Goal: Information Seeking & Learning: Check status

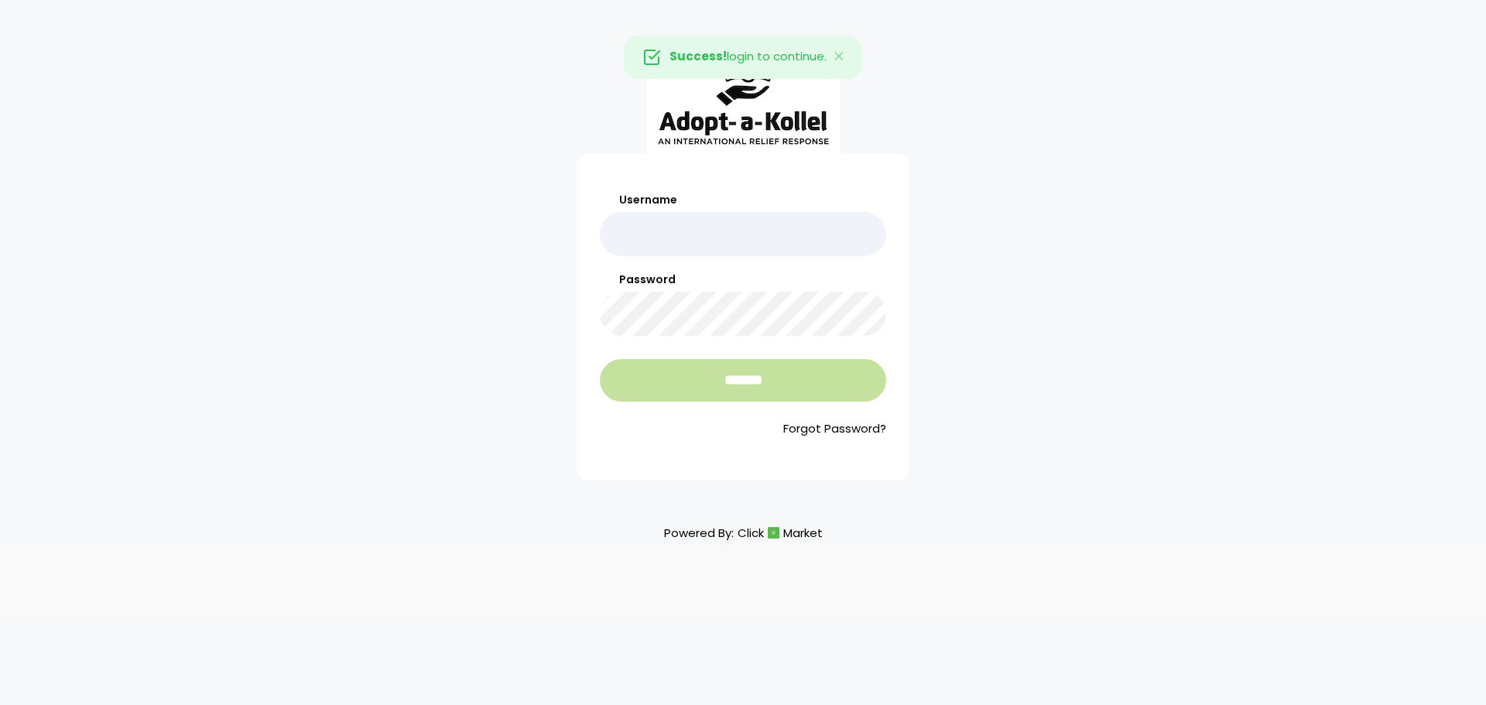
type input "********"
click at [742, 363] on input "*******" at bounding box center [743, 380] width 286 height 43
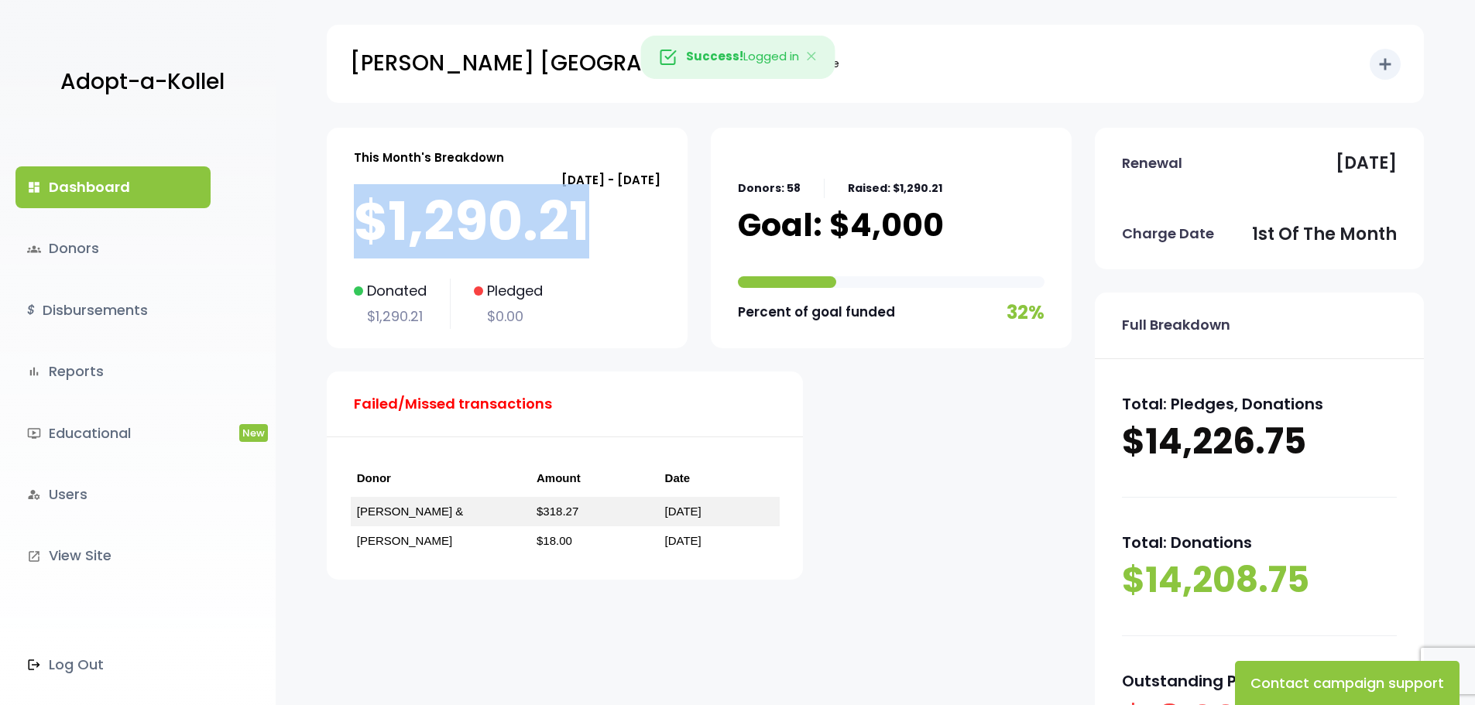
drag, startPoint x: 591, startPoint y: 229, endPoint x: 369, endPoint y: 239, distance: 222.4
click at [369, 239] on p "$1,290.21" at bounding box center [507, 221] width 307 height 62
click at [574, 240] on p "$1,290.21" at bounding box center [507, 221] width 307 height 62
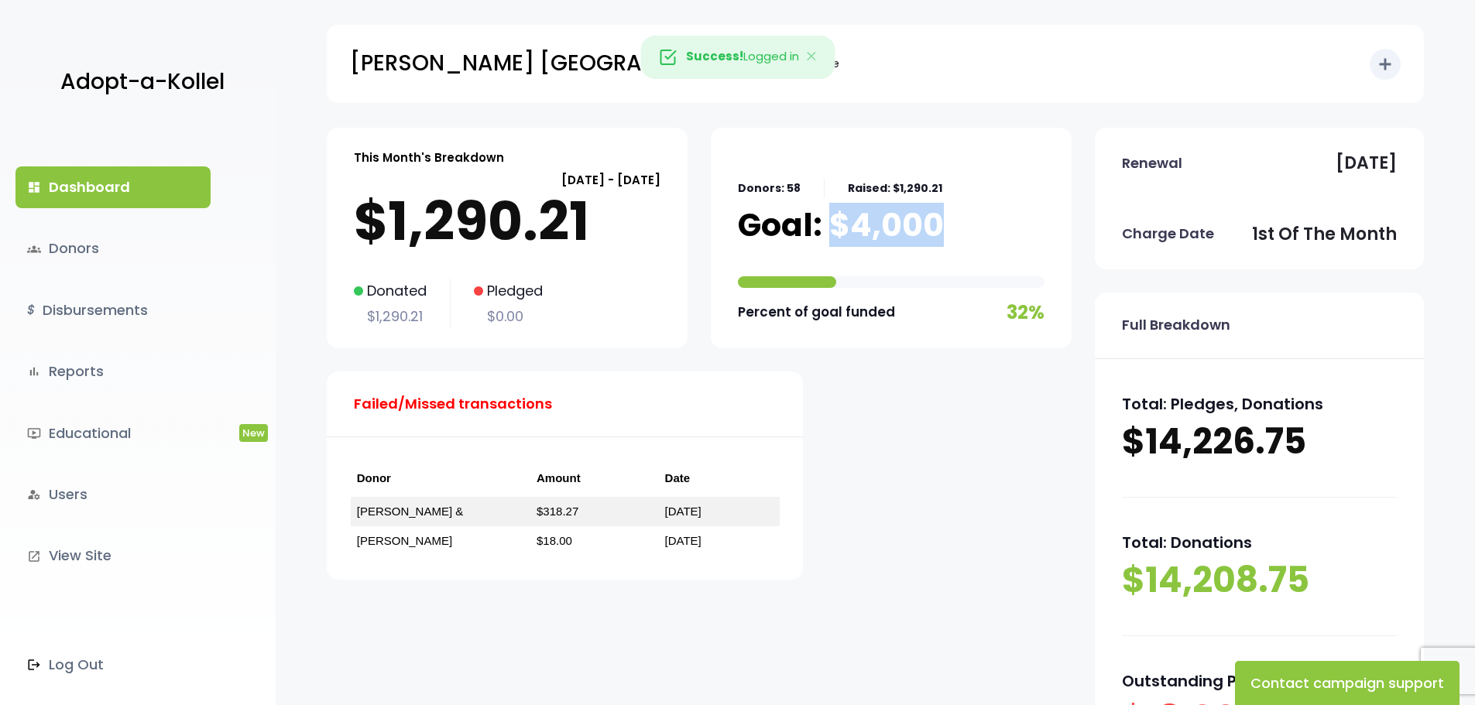
drag, startPoint x: 966, startPoint y: 240, endPoint x: 826, endPoint y: 234, distance: 140.3
click at [826, 234] on div "Donors: 58 Raised: $1,290.21 Goal: $4,000 Percent of goal funded 32%" at bounding box center [891, 238] width 307 height 182
click at [826, 234] on p "Goal: $4,000" at bounding box center [841, 225] width 206 height 39
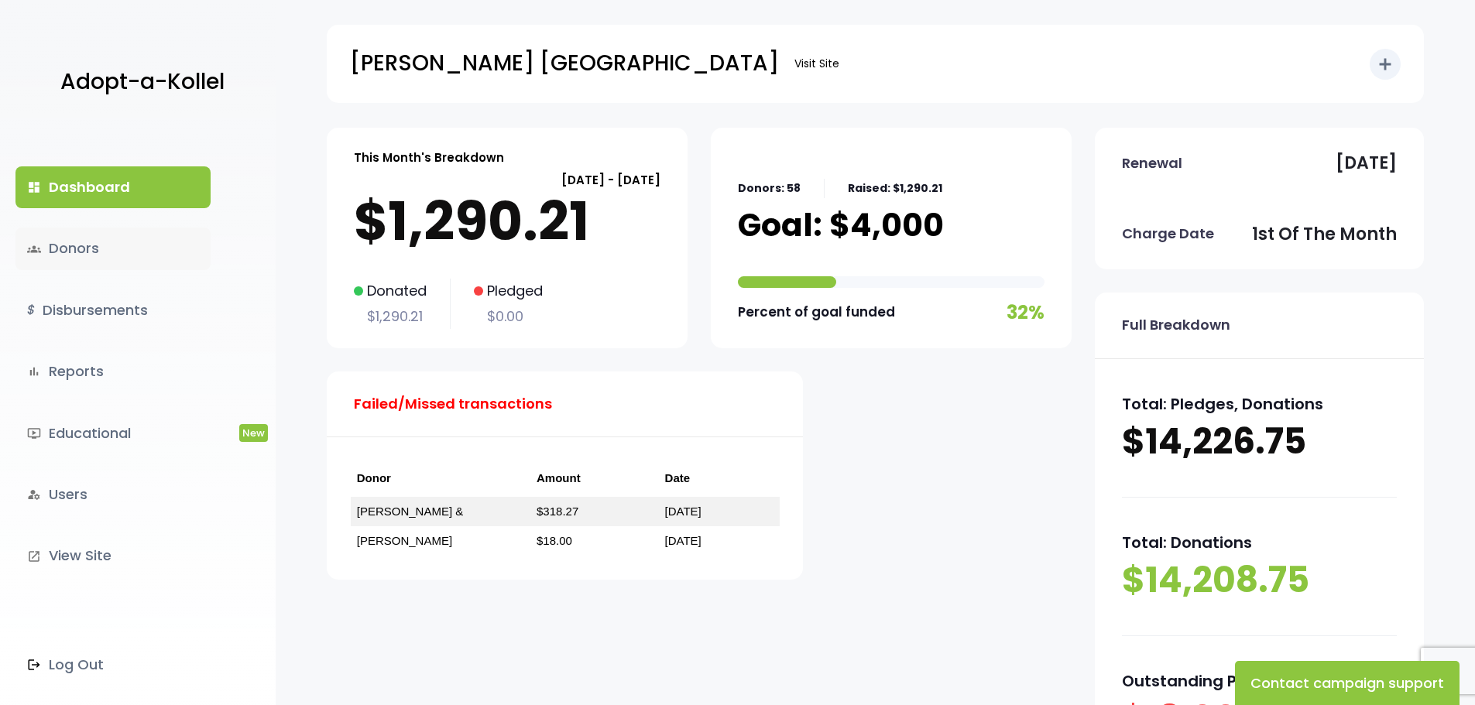
click at [61, 236] on link "groups Donors" at bounding box center [112, 249] width 195 height 42
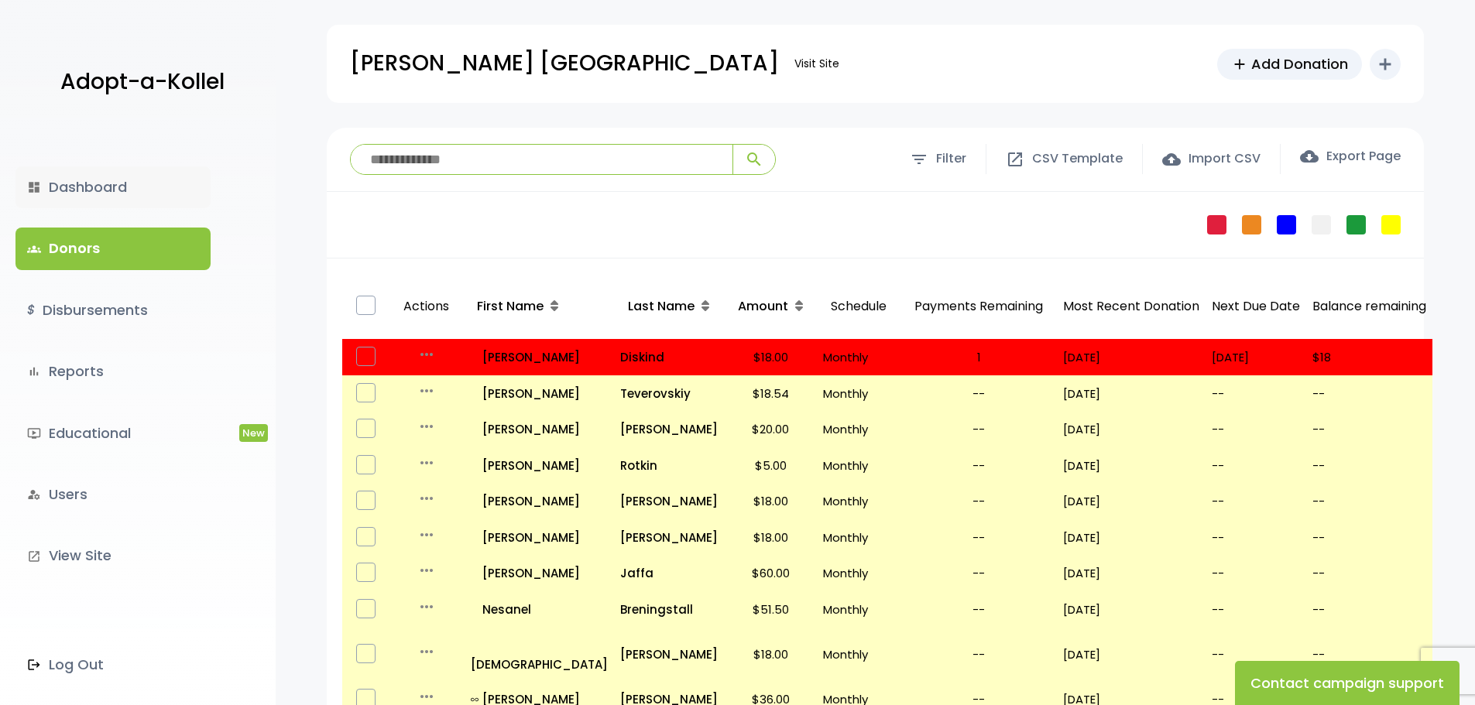
click at [77, 194] on link "dashboard Dashboard" at bounding box center [112, 187] width 195 height 42
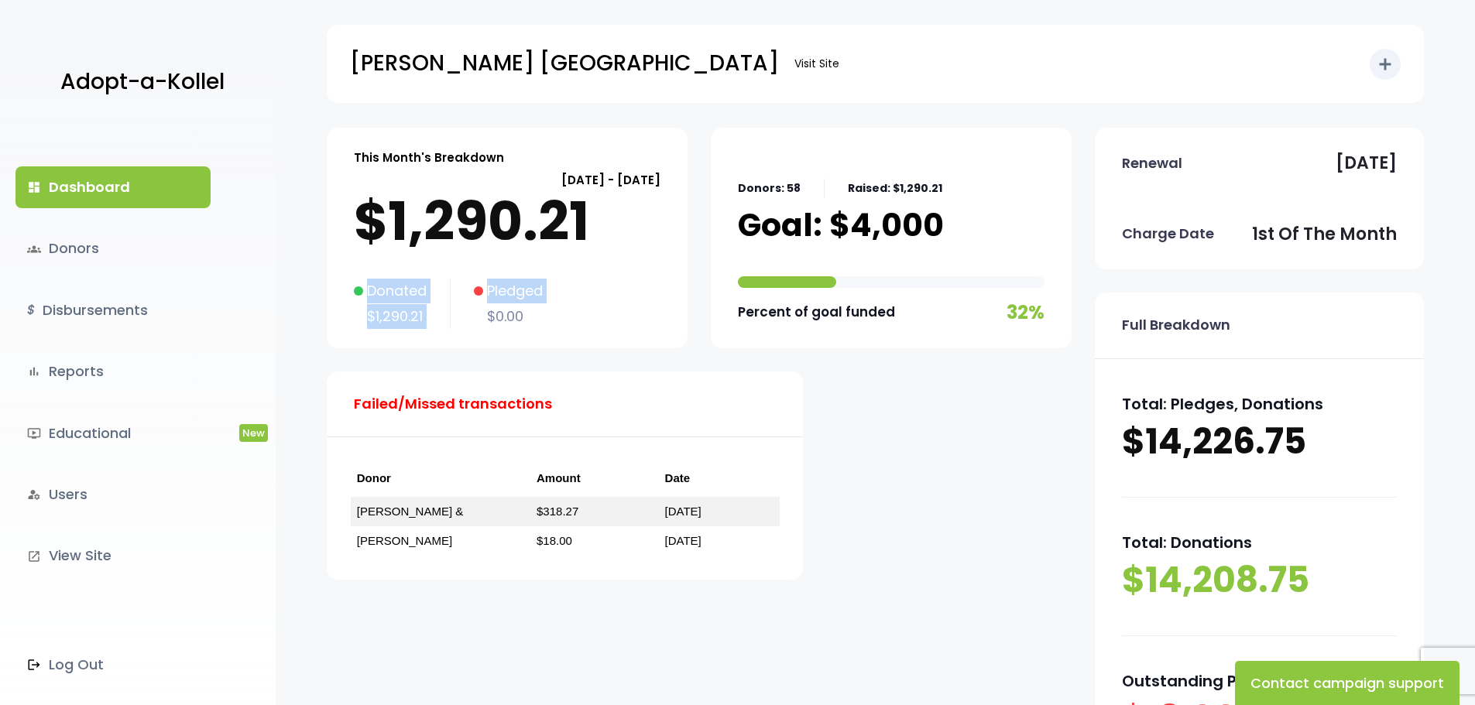
drag, startPoint x: 369, startPoint y: 297, endPoint x: 459, endPoint y: 328, distance: 96.0
click at [459, 328] on div "Donated $1,290.21 Pledged $0.00" at bounding box center [507, 304] width 307 height 50
click at [459, 328] on div "Pledged $0.00" at bounding box center [497, 304] width 92 height 50
drag, startPoint x: 344, startPoint y: 282, endPoint x: 437, endPoint y: 309, distance: 96.8
click at [437, 309] on div "This Month's Breakdown September 01 - September 30 $1,290.21 Donated $1,290.21 …" at bounding box center [507, 238] width 361 height 221
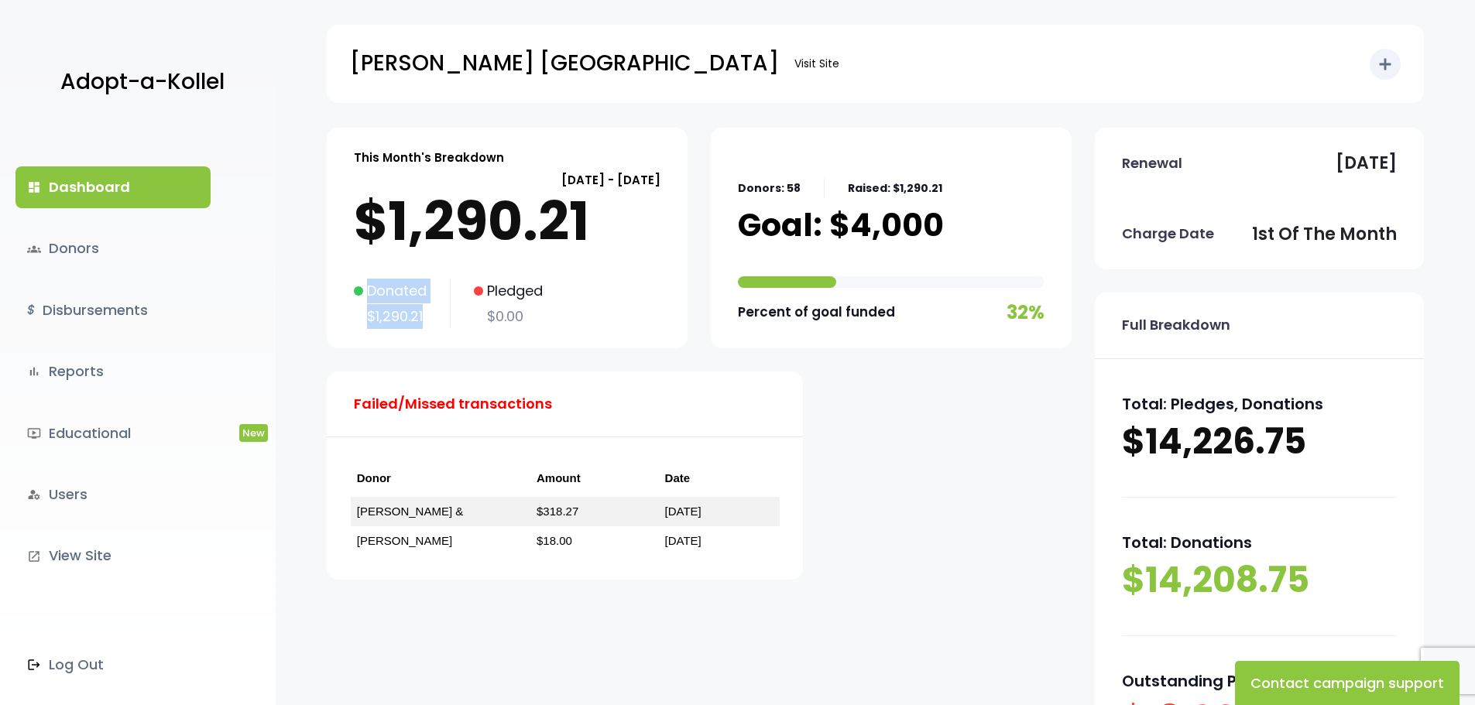
click at [437, 309] on div "Donated $1,290.21" at bounding box center [402, 304] width 97 height 50
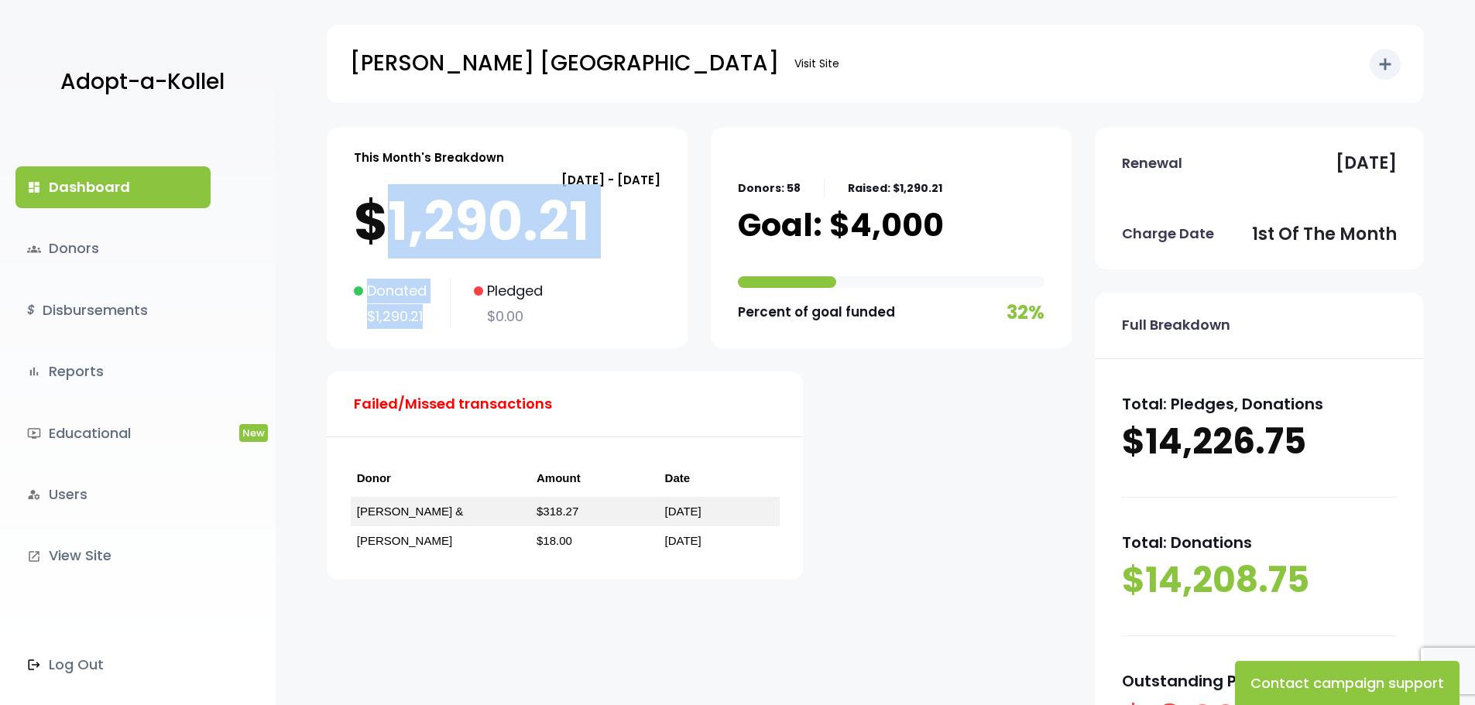
drag, startPoint x: 430, startPoint y: 317, endPoint x: 382, endPoint y: 204, distance: 122.8
click at [382, 204] on div "This Month's Breakdown September 01 - September 30 $1,290.21 Donated $1,290.21 …" at bounding box center [507, 238] width 361 height 221
click at [382, 204] on p "$1,290.21" at bounding box center [507, 221] width 307 height 62
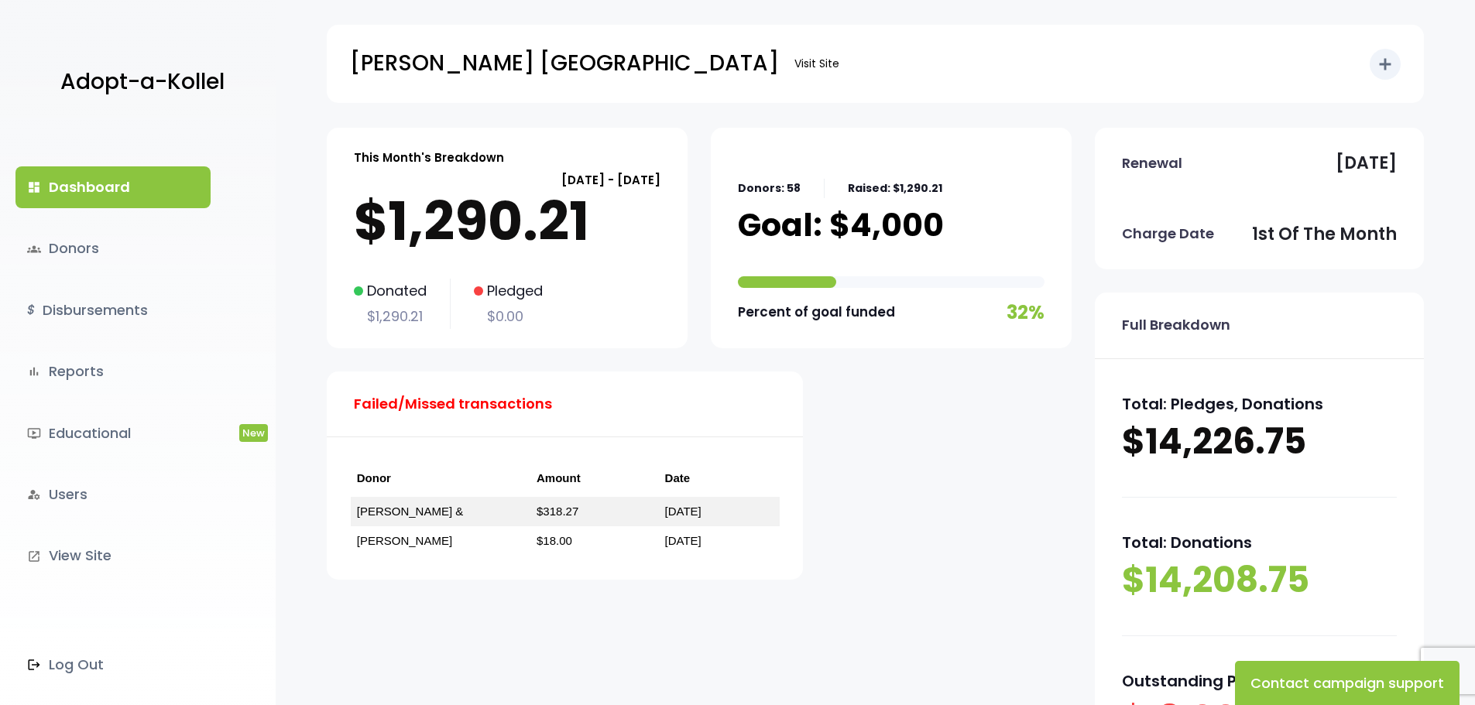
click at [362, 218] on p "$1,290.21" at bounding box center [507, 221] width 307 height 62
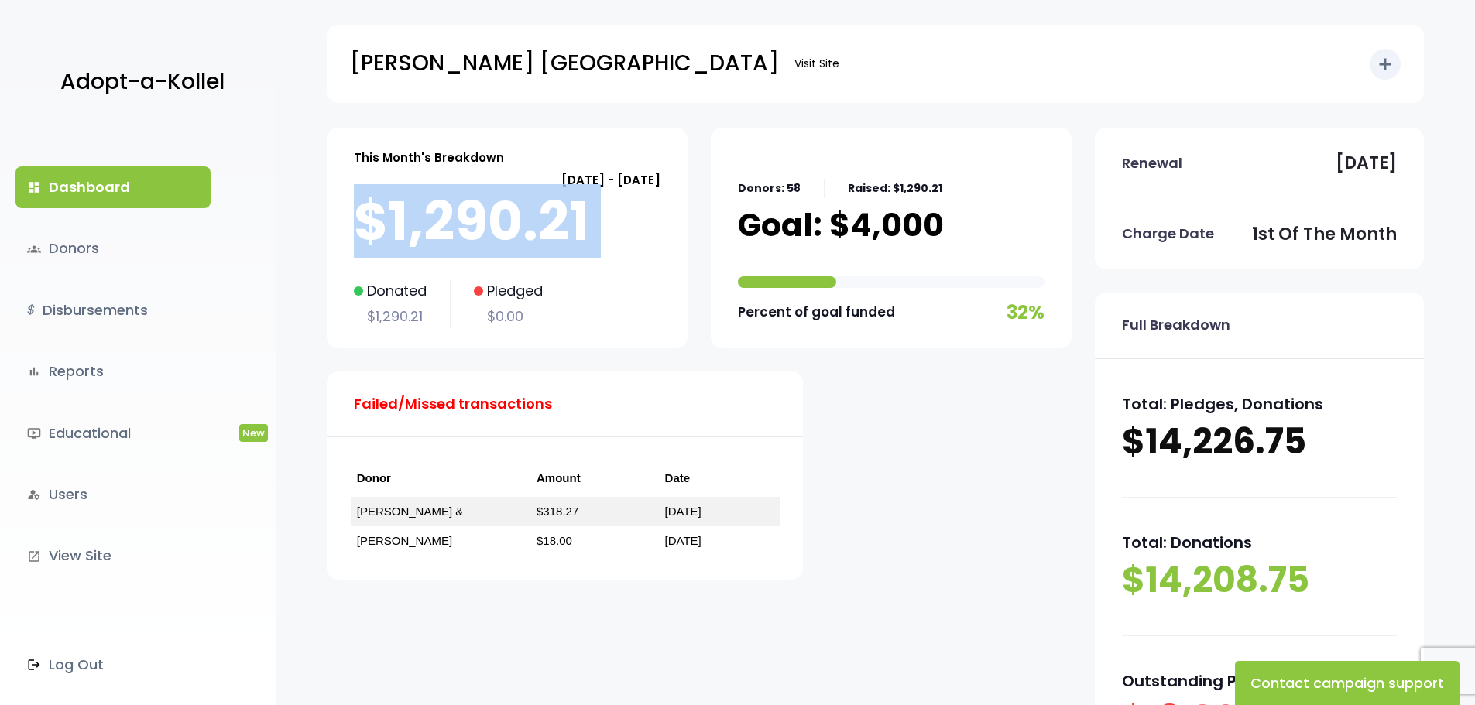
click at [362, 218] on p "$1,290.21" at bounding box center [507, 221] width 307 height 62
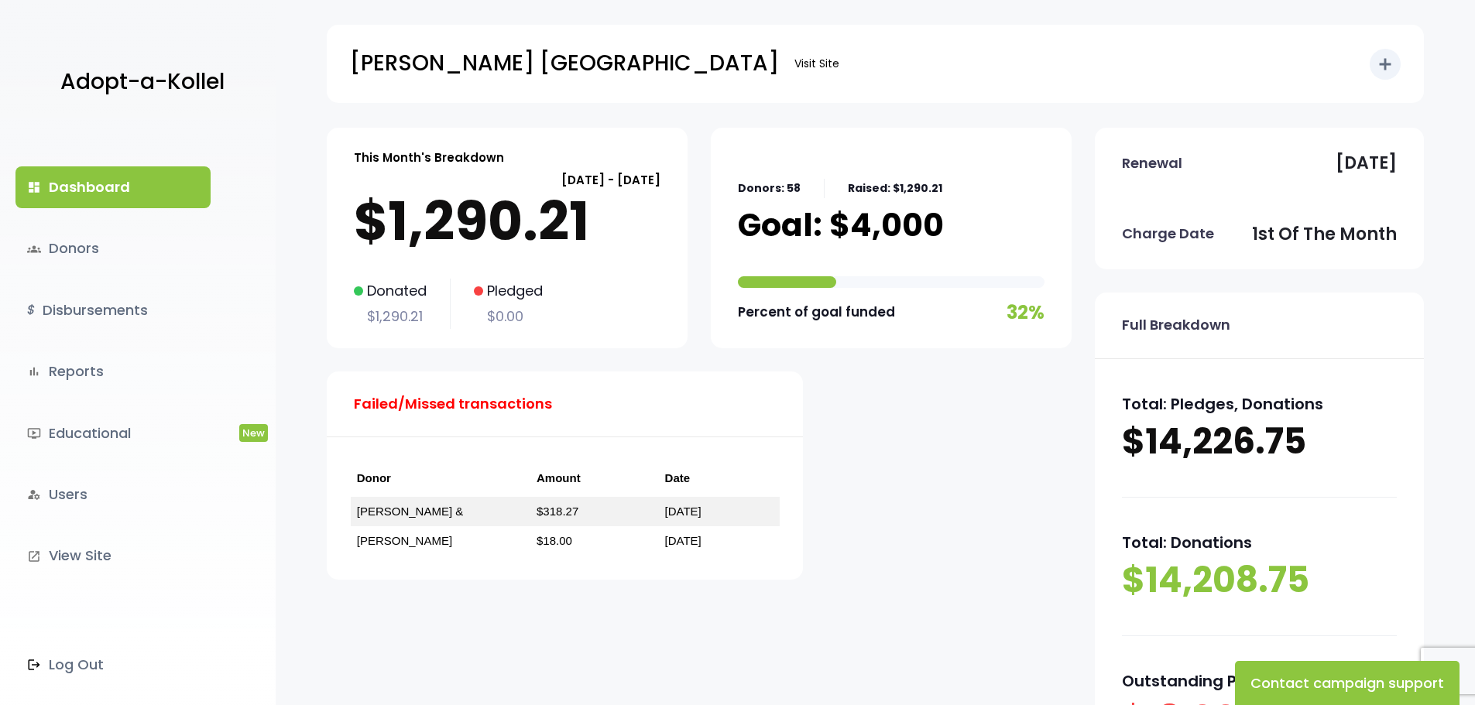
click at [1212, 434] on p "$14,226.75" at bounding box center [1259, 442] width 275 height 48
click at [1194, 410] on p "Total: Pledges, Donations" at bounding box center [1259, 404] width 275 height 28
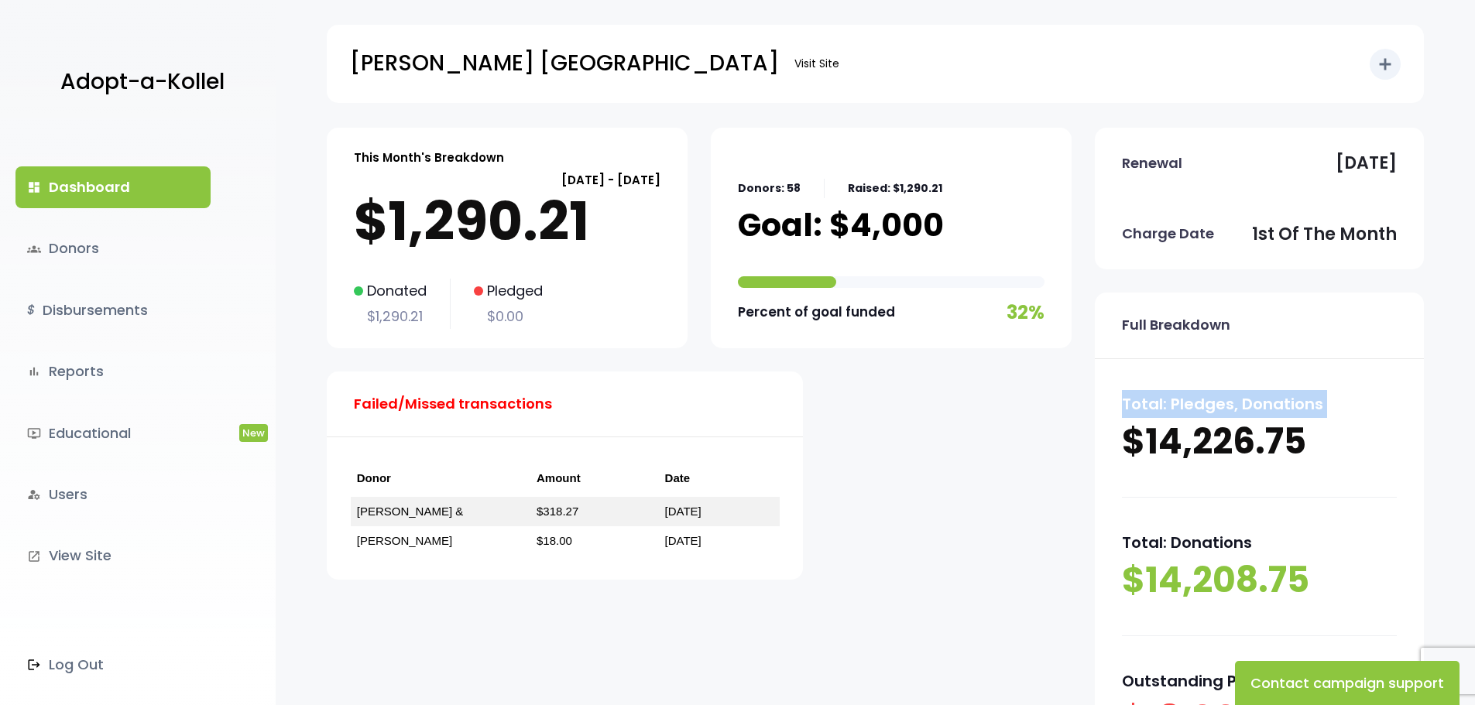
click at [1194, 410] on p "Total: Pledges, Donations" at bounding box center [1259, 404] width 275 height 28
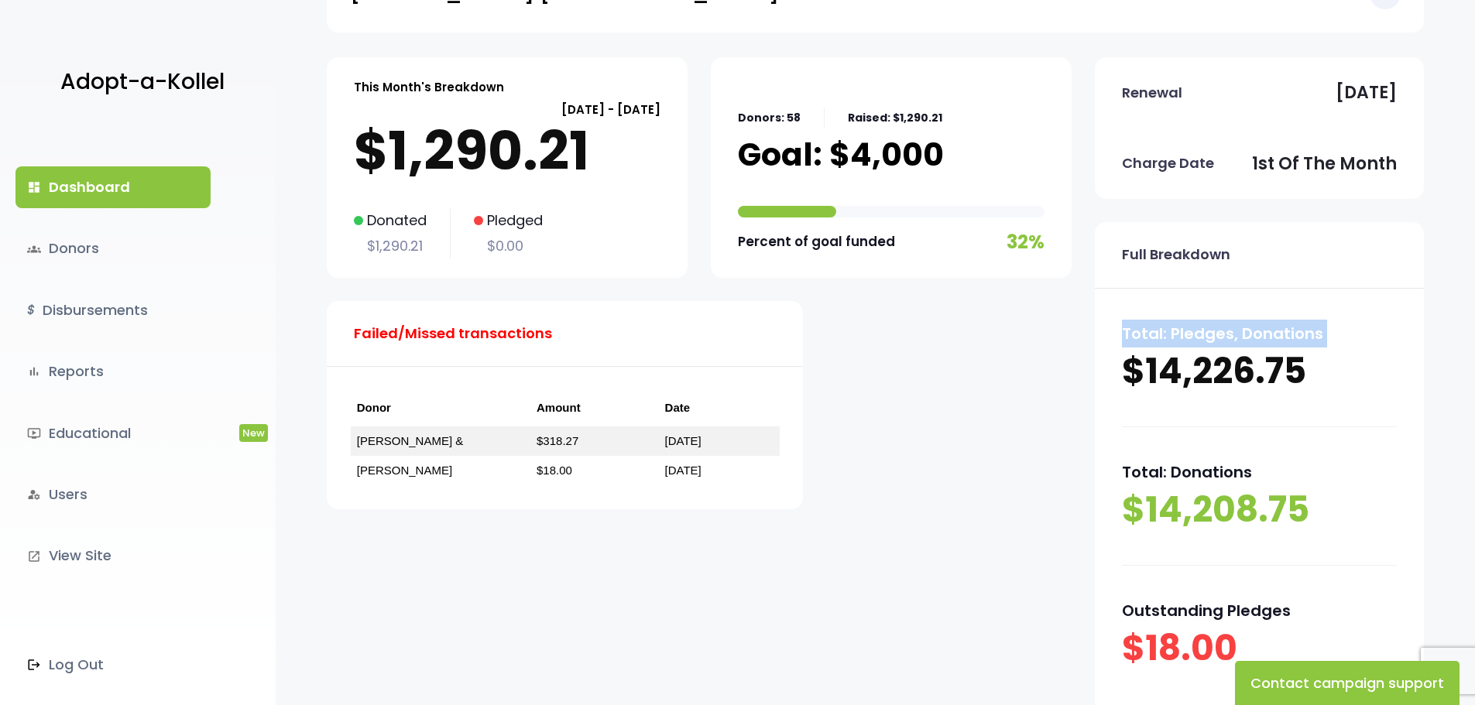
scroll to position [220, 0]
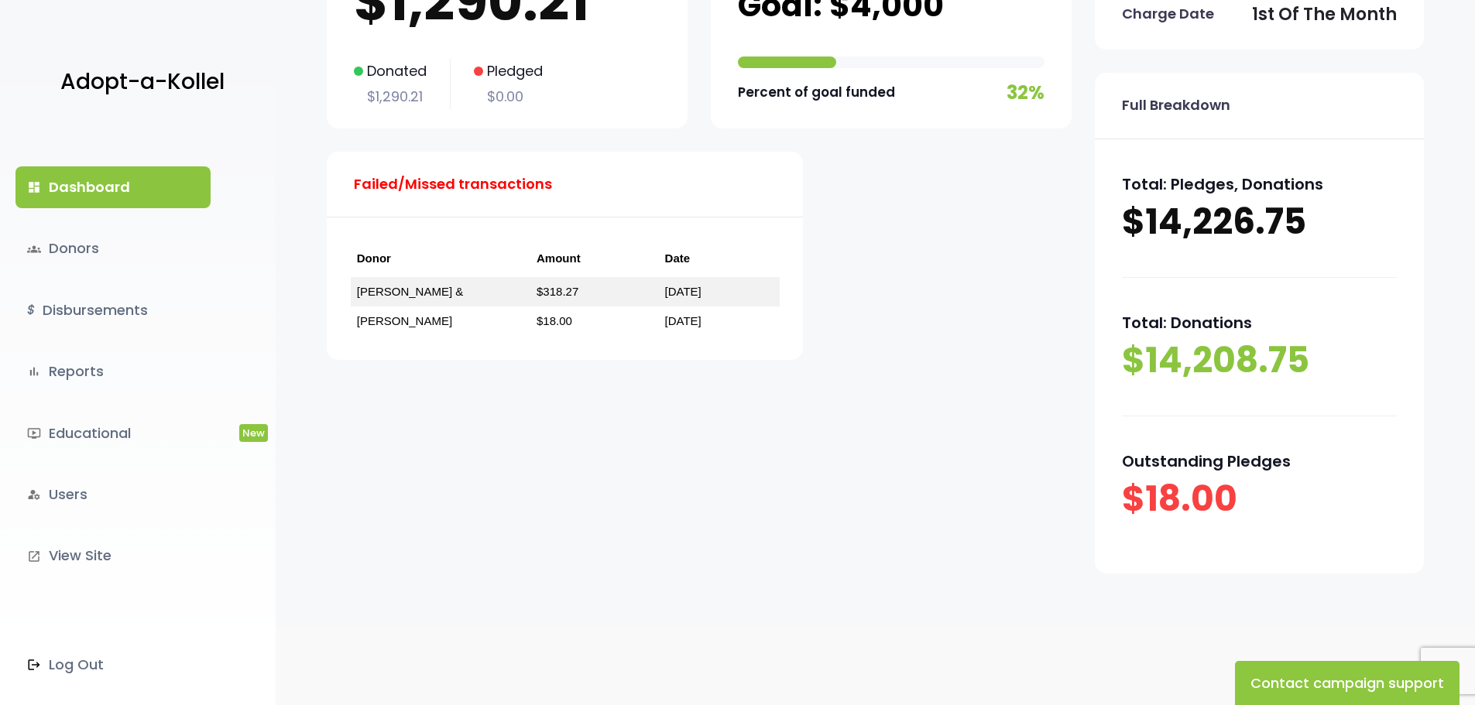
click at [1208, 346] on p "$14,208.75" at bounding box center [1259, 361] width 275 height 48
click at [229, 449] on div "dashboard Dashboard groups Donors $ Disbursements bar_chart Reports ondemand_vi…" at bounding box center [138, 417] width 276 height 578
click at [150, 446] on link "ondemand_video Educational New" at bounding box center [112, 434] width 195 height 42
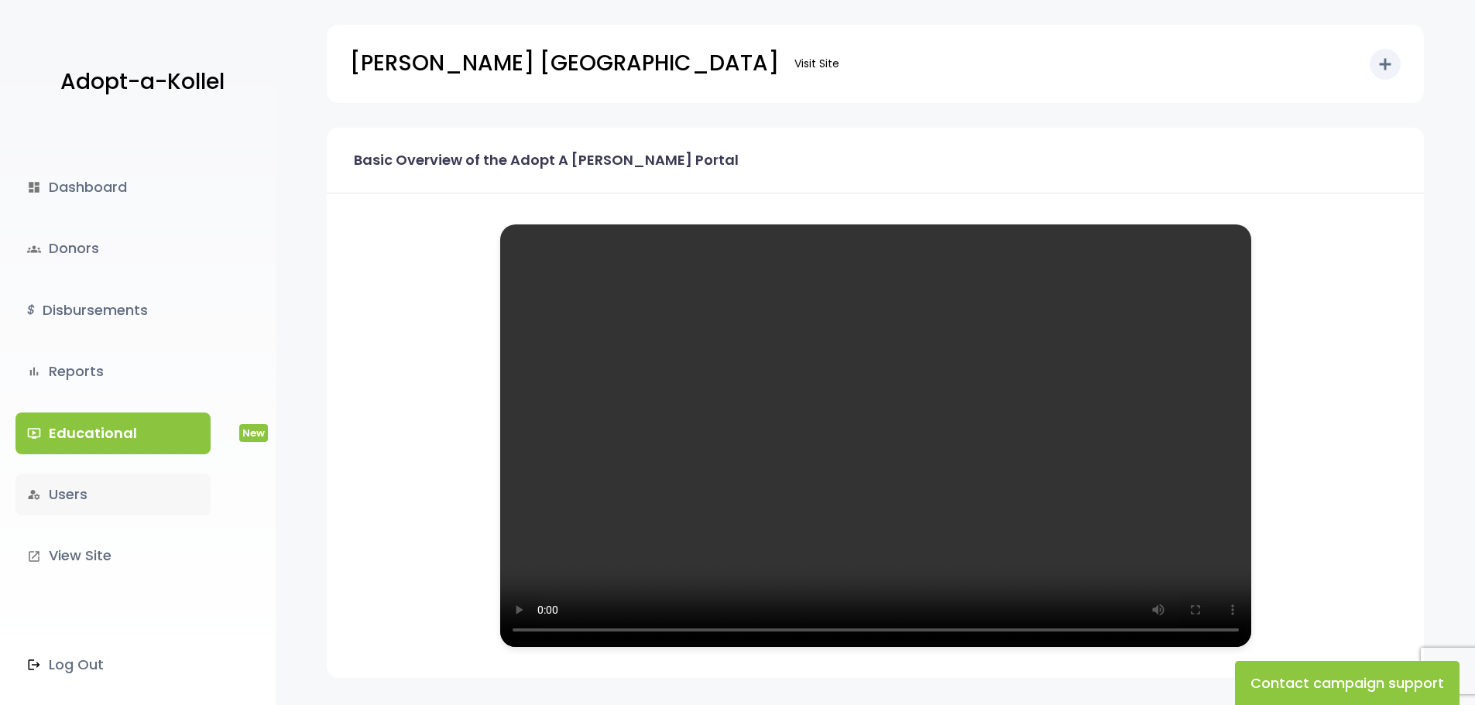
click at [138, 505] on link "manage_accounts Users" at bounding box center [112, 495] width 195 height 42
click at [94, 300] on link "$ Disbursements" at bounding box center [112, 311] width 195 height 42
click at [82, 321] on link "$ Disbursements" at bounding box center [112, 311] width 195 height 42
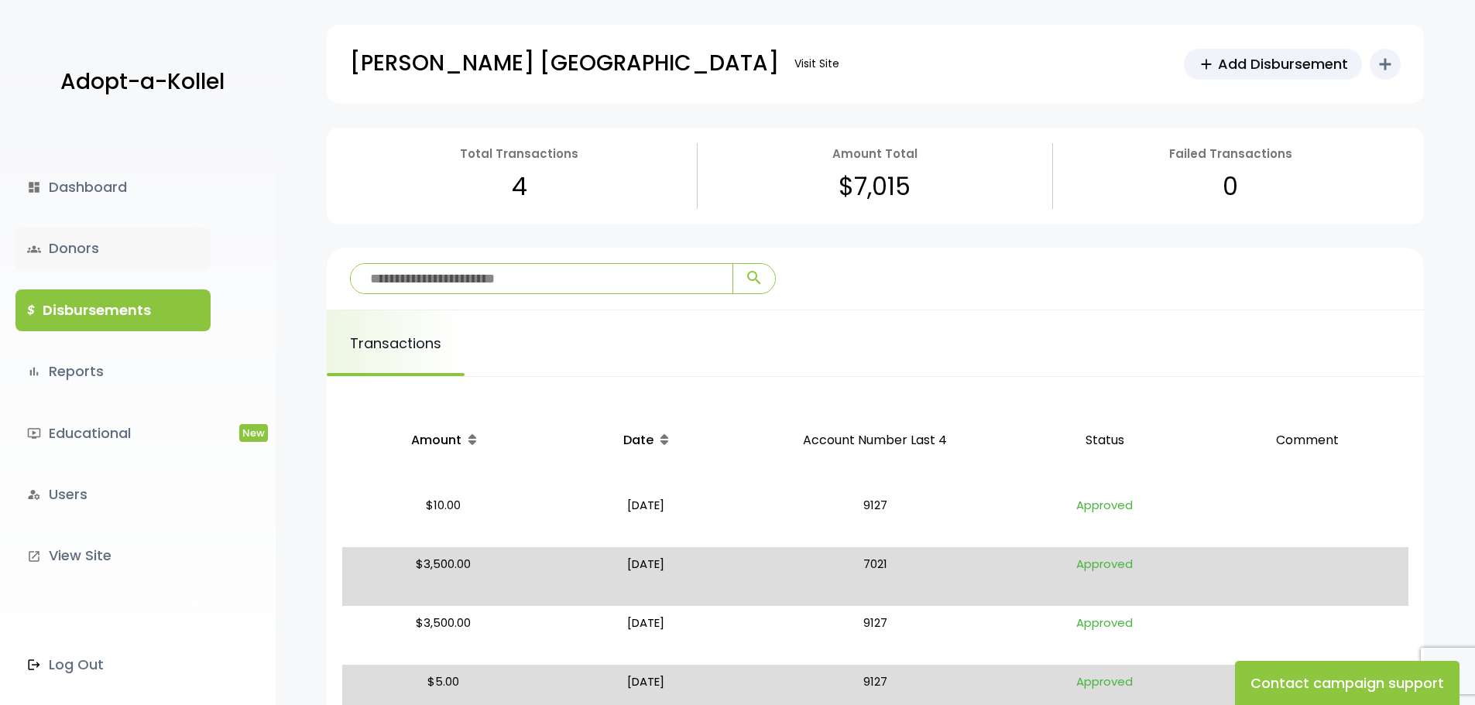
click at [68, 266] on link "groups Donors" at bounding box center [112, 249] width 195 height 42
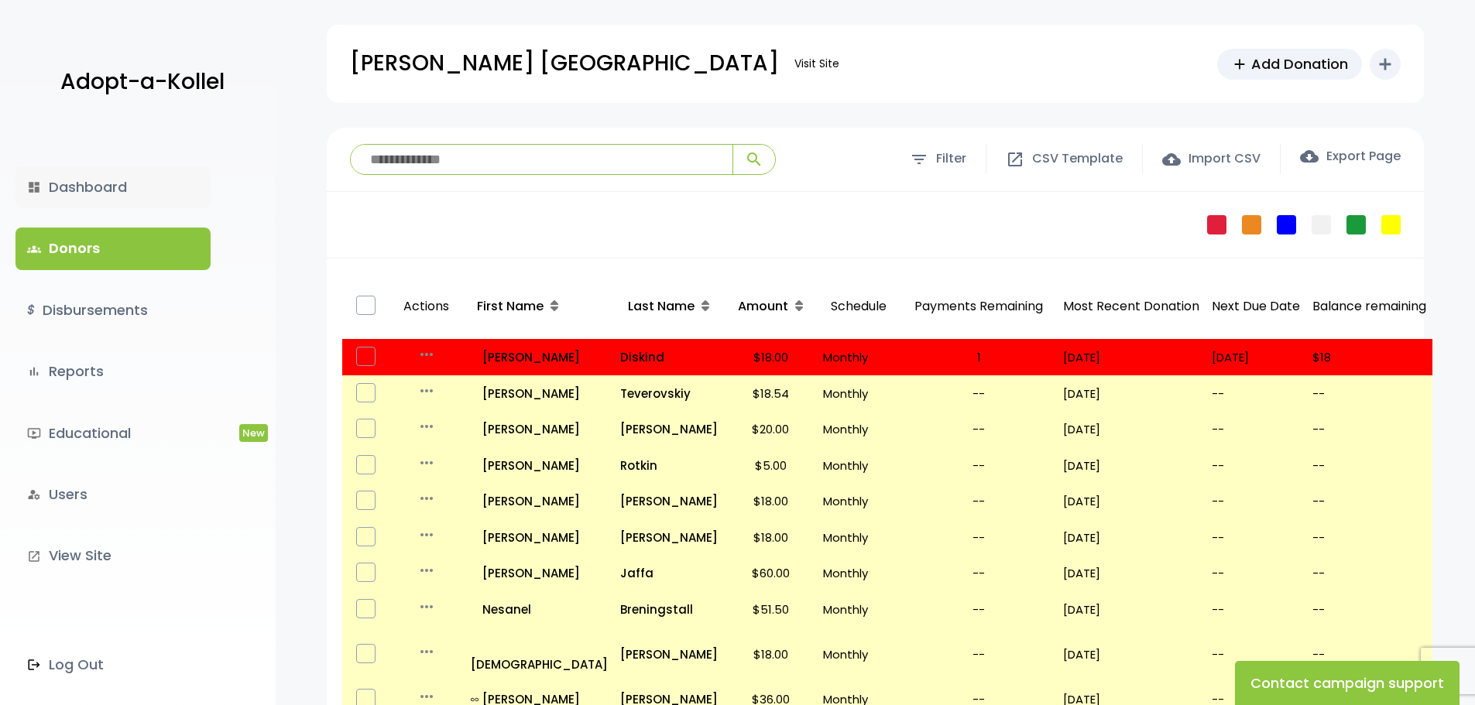
click at [110, 187] on link "dashboard Dashboard" at bounding box center [112, 187] width 195 height 42
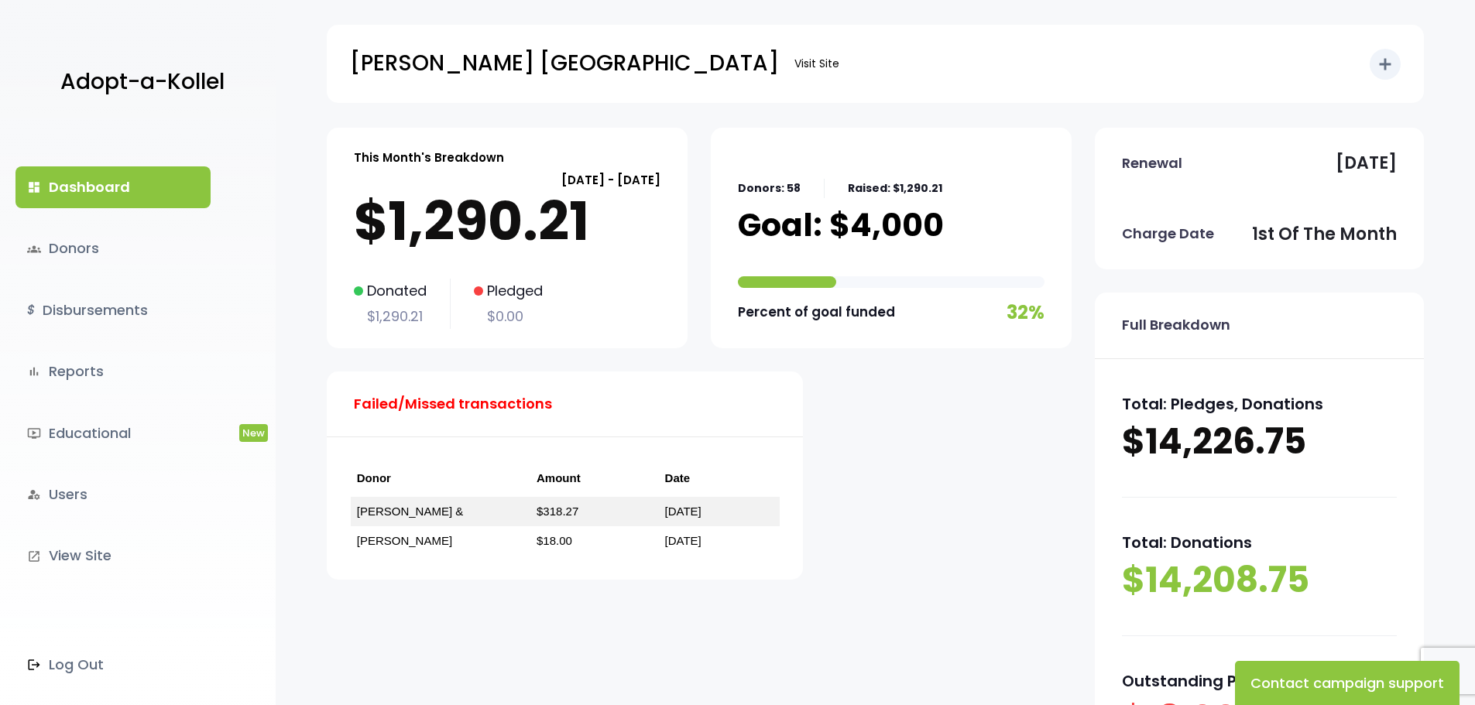
click at [841, 206] on p "Goal: $4,000" at bounding box center [841, 225] width 206 height 39
click at [848, 192] on p "Raised: $1,290.21" at bounding box center [895, 188] width 94 height 19
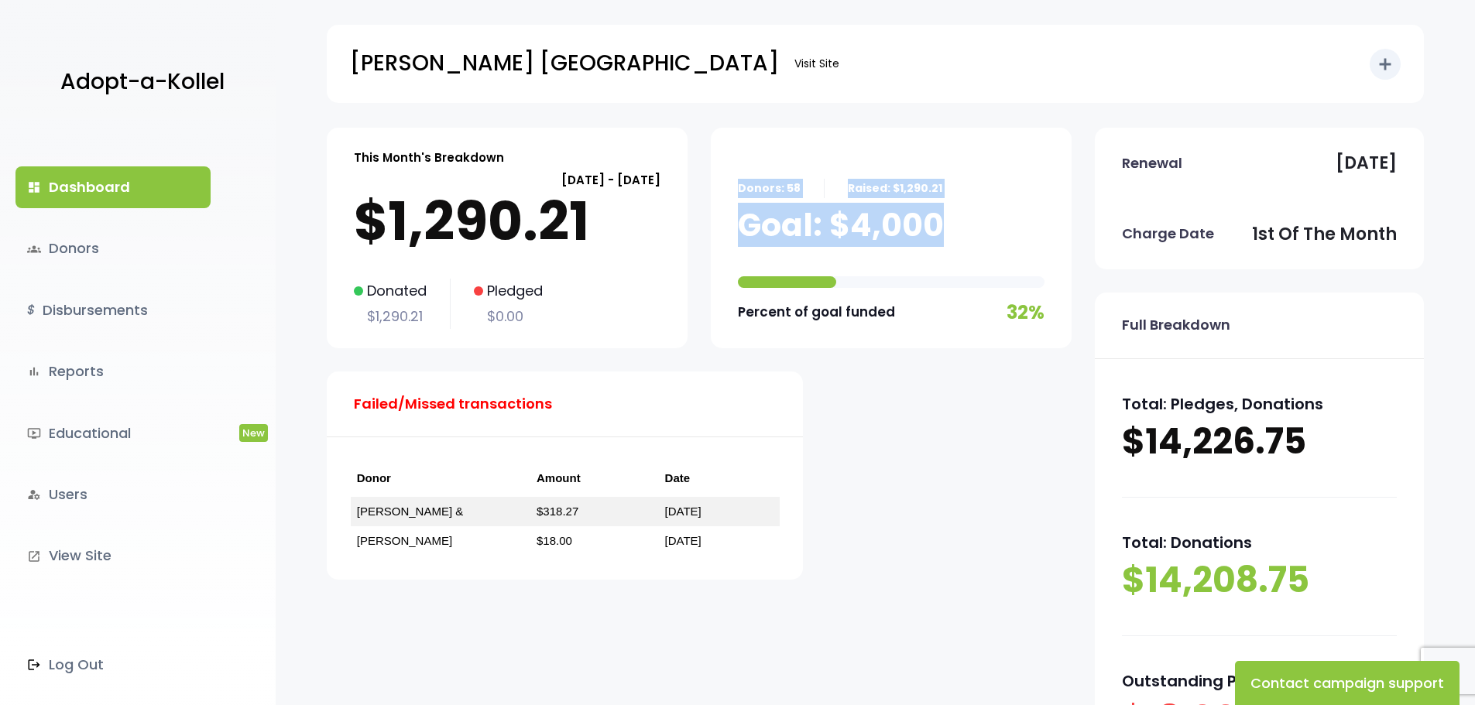
drag, startPoint x: 732, startPoint y: 184, endPoint x: 975, endPoint y: 242, distance: 250.5
click at [975, 242] on div "Donors: 58 Raised: $1,290.21 Goal: $4,000 Percent of goal funded 32%" at bounding box center [891, 238] width 361 height 221
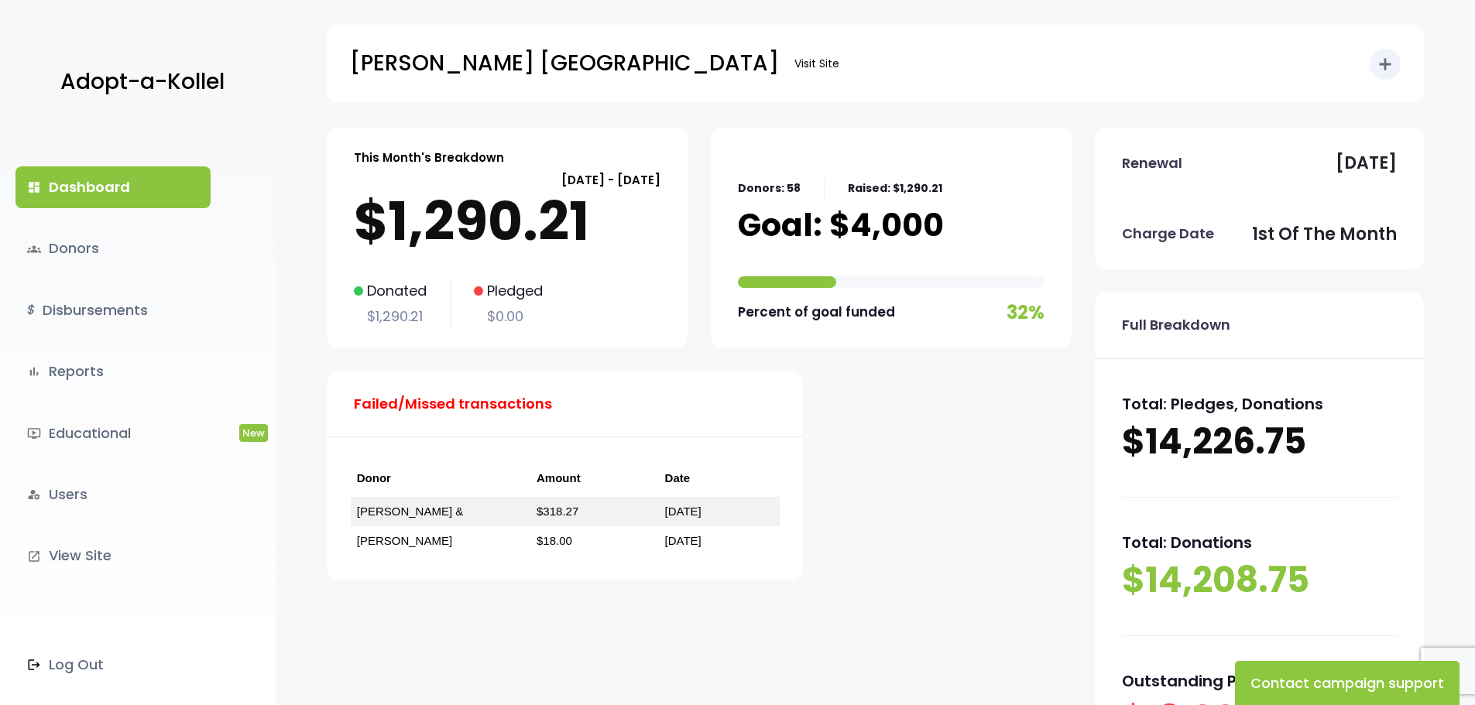
click at [1309, 204] on div "Charge Date 1st of the month" at bounding box center [1259, 234] width 329 height 71
drag, startPoint x: 1109, startPoint y: 166, endPoint x: 1211, endPoint y: 146, distance: 103.2
click at [1109, 166] on div "Renewal September 25, 2025" at bounding box center [1259, 163] width 329 height 71
click at [1386, 64] on icon "add" at bounding box center [1385, 64] width 19 height 19
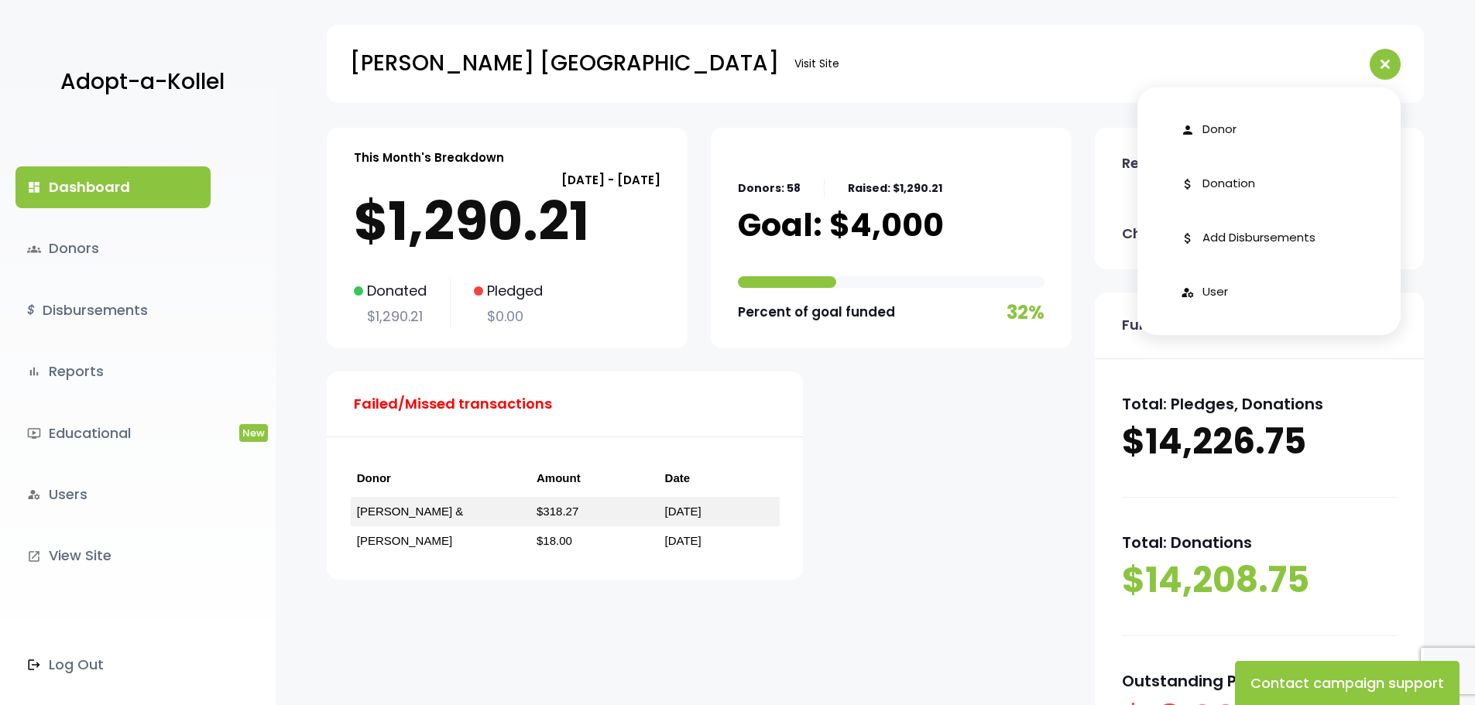
click at [992, 125] on body "Adopt-a-Kollel dashboard Dashboard groups Donors $ Disbursements bar_chart Repo…" at bounding box center [737, 462] width 1475 height 925
